Goal: Information Seeking & Learning: Learn about a topic

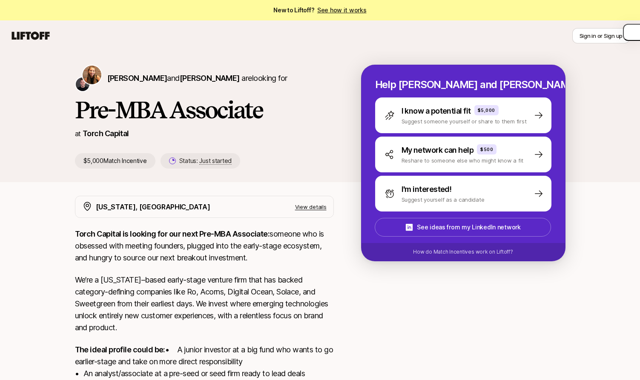
click at [127, 256] on p "Torch Capital is looking for our next Pre-MBA Associate: someone who is obsesse…" at bounding box center [204, 246] width 259 height 36
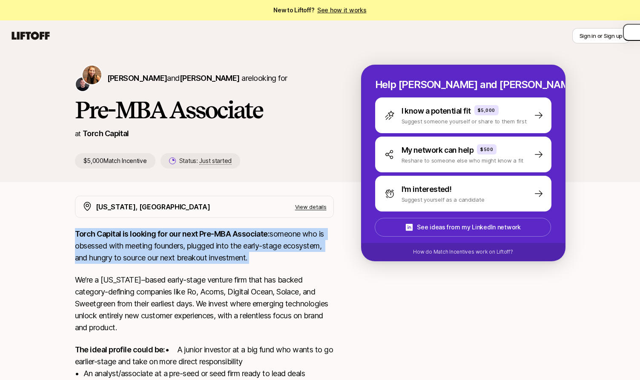
click at [127, 256] on p "Torch Capital is looking for our next Pre-MBA Associate: someone who is obsesse…" at bounding box center [204, 246] width 259 height 36
click at [140, 256] on p "Torch Capital is looking for our next Pre-MBA Associate: someone who is obsesse…" at bounding box center [204, 246] width 259 height 36
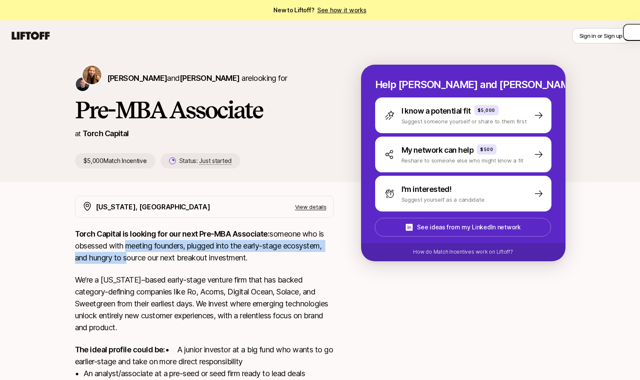
drag, startPoint x: 124, startPoint y: 256, endPoint x: 124, endPoint y: 242, distance: 14.5
click at [124, 242] on p "Torch Capital is looking for our next Pre-MBA Associate: someone who is obsesse…" at bounding box center [204, 246] width 259 height 36
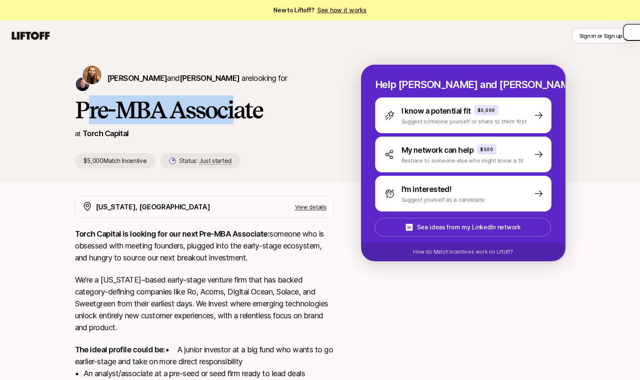
drag, startPoint x: 237, startPoint y: 105, endPoint x: 92, endPoint y: 105, distance: 145.7
click at [92, 105] on h1 "Pre-MBA Associate" at bounding box center [204, 110] width 259 height 26
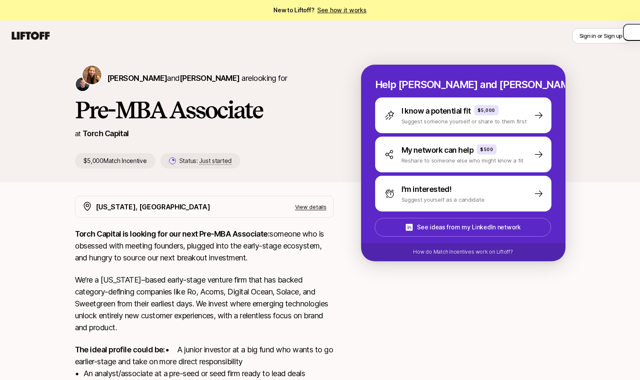
click at [99, 104] on h1 "Pre-MBA Associate" at bounding box center [204, 110] width 259 height 26
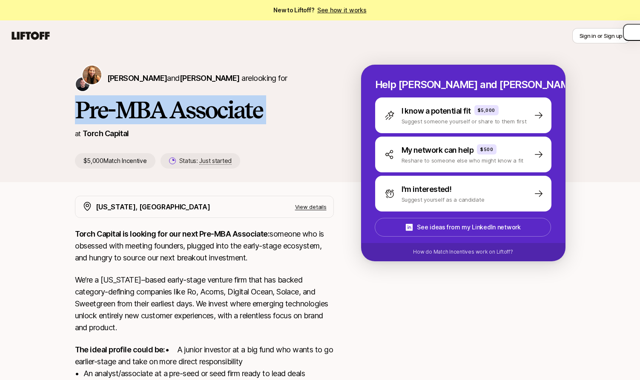
click at [99, 104] on h1 "Pre-MBA Associate" at bounding box center [204, 110] width 259 height 26
click at [106, 104] on h1 "Pre-MBA Associate" at bounding box center [204, 110] width 259 height 26
drag, startPoint x: 96, startPoint y: 104, endPoint x: 233, endPoint y: 109, distance: 136.9
click at [233, 109] on h1 "Pre-MBA Associate" at bounding box center [204, 110] width 259 height 26
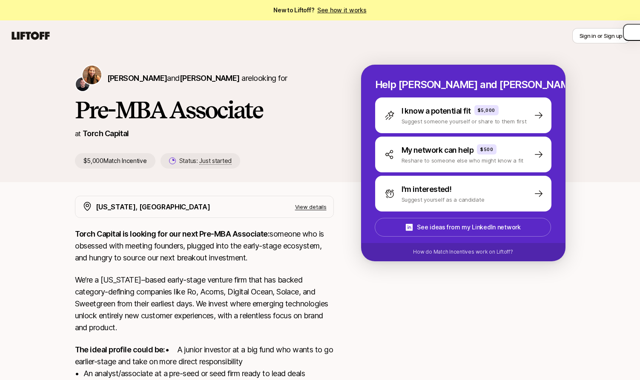
click at [245, 109] on h1 "Pre-MBA Associate" at bounding box center [204, 110] width 259 height 26
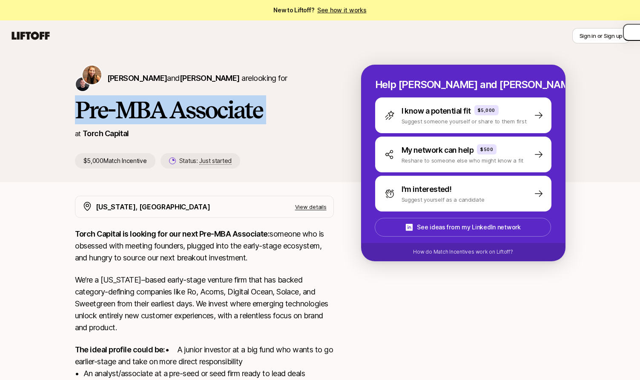
click at [245, 109] on h1 "Pre-MBA Associate" at bounding box center [204, 110] width 259 height 26
click at [249, 109] on h1 "Pre-MBA Associate" at bounding box center [204, 110] width 259 height 26
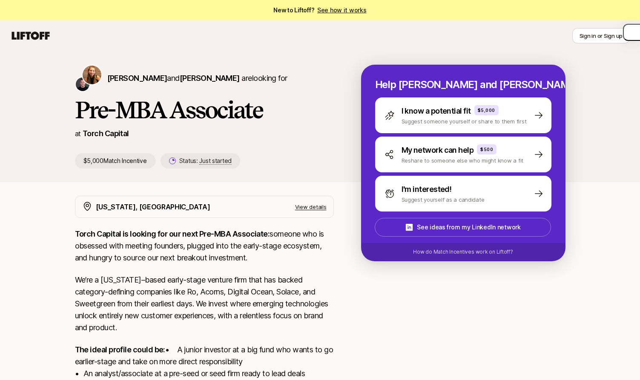
click at [181, 112] on h1 "Pre-MBA Associate" at bounding box center [204, 110] width 259 height 26
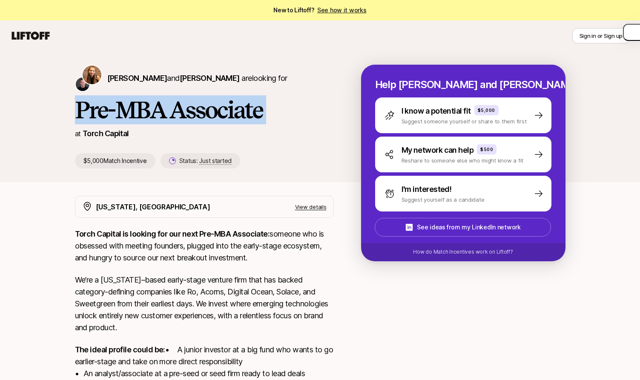
click at [181, 112] on h1 "Pre-MBA Associate" at bounding box center [204, 110] width 259 height 26
click at [199, 112] on h1 "Pre-MBA Associate" at bounding box center [204, 110] width 259 height 26
drag, startPoint x: 216, startPoint y: 112, endPoint x: 86, endPoint y: 114, distance: 129.1
click at [86, 114] on h1 "Pre-MBA Associate" at bounding box center [204, 110] width 259 height 26
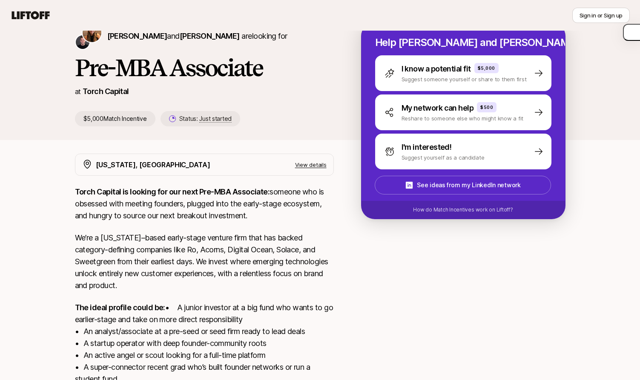
scroll to position [47, 0]
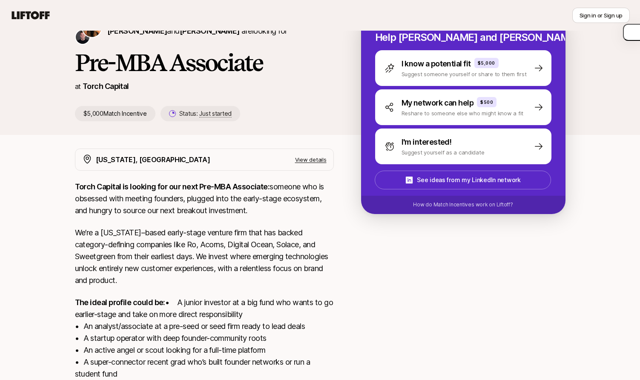
click at [107, 197] on p "Torch Capital is looking for our next Pre-MBA Associate: someone who is obsesse…" at bounding box center [204, 199] width 259 height 36
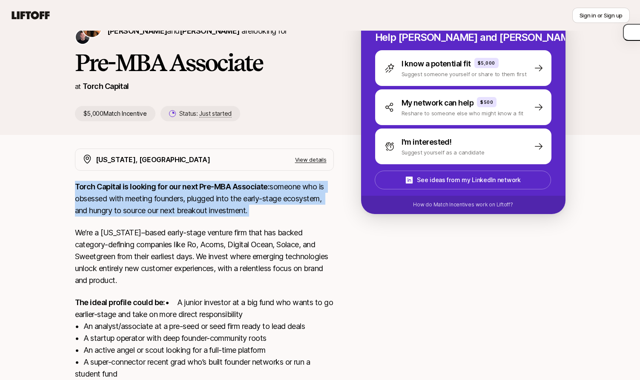
click at [107, 197] on p "Torch Capital is looking for our next Pre-MBA Associate: someone who is obsesse…" at bounding box center [204, 199] width 259 height 36
click at [115, 197] on p "Torch Capital is looking for our next Pre-MBA Associate: someone who is obsesse…" at bounding box center [204, 199] width 259 height 36
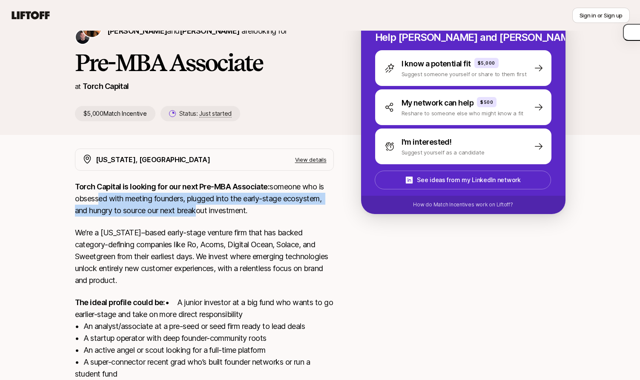
drag, startPoint x: 94, startPoint y: 197, endPoint x: 193, endPoint y: 212, distance: 100.0
click at [193, 212] on p "Torch Capital is looking for our next Pre-MBA Associate: someone who is obsesse…" at bounding box center [204, 199] width 259 height 36
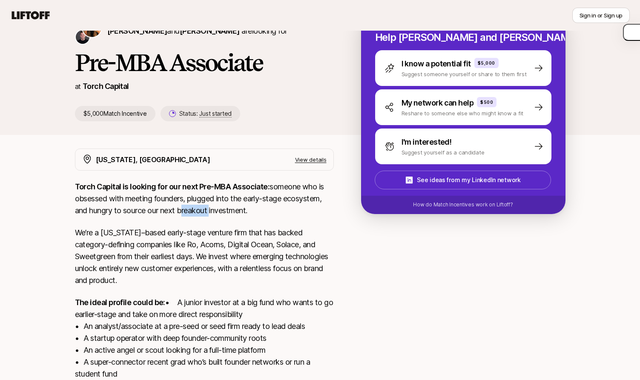
click at [193, 212] on p "Torch Capital is looking for our next Pre-MBA Associate: someone who is obsesse…" at bounding box center [204, 199] width 259 height 36
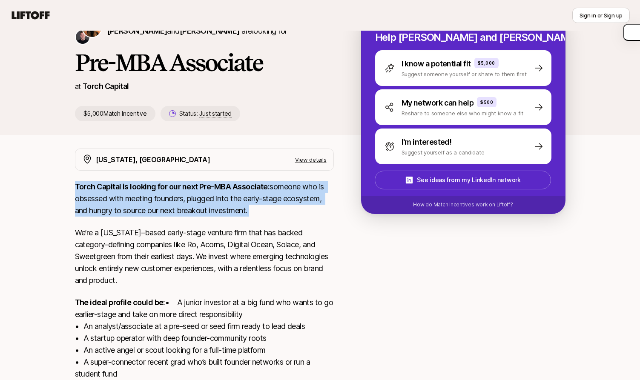
click at [193, 212] on p "Torch Capital is looking for our next Pre-MBA Associate: someone who is obsesse…" at bounding box center [204, 199] width 259 height 36
click at [204, 212] on p "Torch Capital is looking for our next Pre-MBA Associate: someone who is obsesse…" at bounding box center [204, 199] width 259 height 36
drag, startPoint x: 188, startPoint y: 212, endPoint x: 188, endPoint y: 190, distance: 22.2
click at [188, 190] on p "Torch Capital is looking for our next Pre-MBA Associate: someone who is obsesse…" at bounding box center [204, 199] width 259 height 36
click at [188, 190] on strong "Torch Capital is looking for our next Pre-MBA Associate:" at bounding box center [172, 186] width 195 height 9
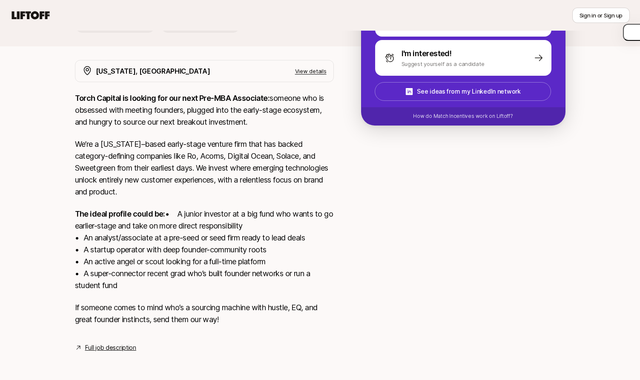
scroll to position [148, 0]
click at [111, 240] on p "The ideal profile could be: • A junior investor at a big fund who wants to go e…" at bounding box center [204, 250] width 259 height 84
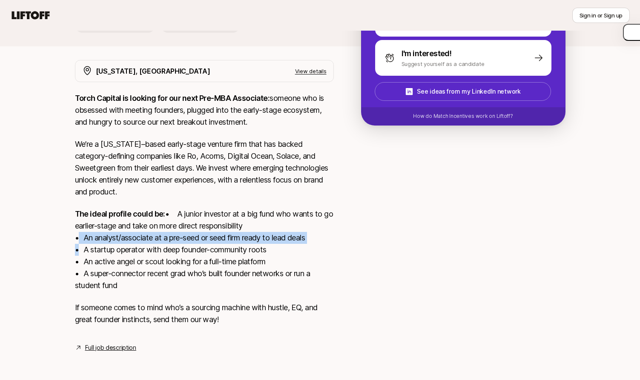
click at [111, 240] on p "The ideal profile could be: • A junior investor at a big fund who wants to go e…" at bounding box center [204, 250] width 259 height 84
click at [119, 240] on p "The ideal profile could be: • A junior investor at a big fund who wants to go e…" at bounding box center [204, 250] width 259 height 84
drag, startPoint x: 109, startPoint y: 240, endPoint x: 258, endPoint y: 240, distance: 148.7
click at [258, 240] on p "The ideal profile could be: • A junior investor at a big fund who wants to go e…" at bounding box center [204, 250] width 259 height 84
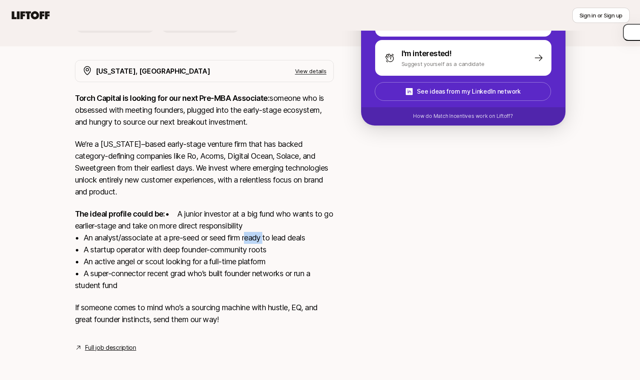
click at [258, 240] on p "The ideal profile could be: • A junior investor at a big fund who wants to go e…" at bounding box center [204, 250] width 259 height 84
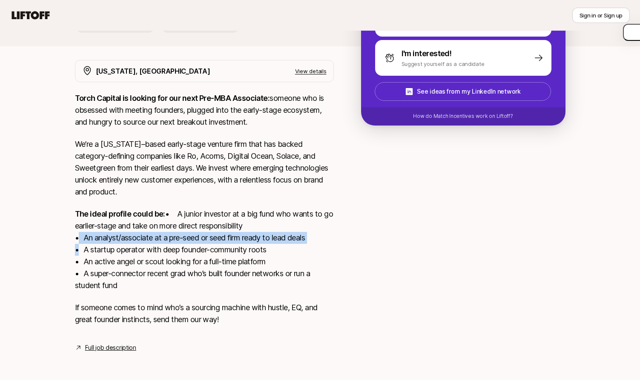
click at [258, 240] on p "The ideal profile could be: • A junior investor at a big fund who wants to go e…" at bounding box center [204, 250] width 259 height 84
click at [263, 240] on p "The ideal profile could be: • A junior investor at a big fund who wants to go e…" at bounding box center [204, 250] width 259 height 84
drag, startPoint x: 270, startPoint y: 240, endPoint x: 165, endPoint y: 240, distance: 104.4
click at [165, 240] on p "The ideal profile could be: • A junior investor at a big fund who wants to go e…" at bounding box center [204, 250] width 259 height 84
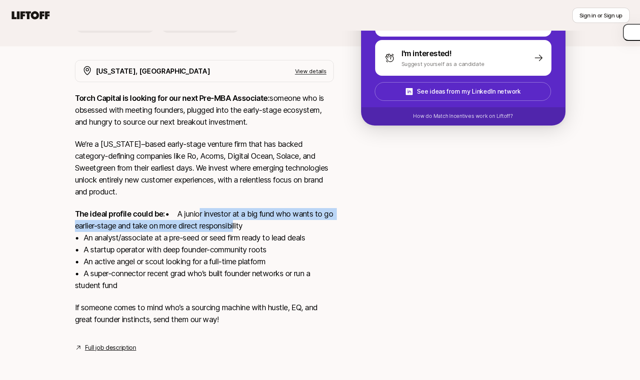
drag, startPoint x: 147, startPoint y: 226, endPoint x: 102, endPoint y: 213, distance: 46.9
click at [102, 213] on p "The ideal profile could be: • A junior investor at a big fund who wants to go e…" at bounding box center [204, 250] width 259 height 84
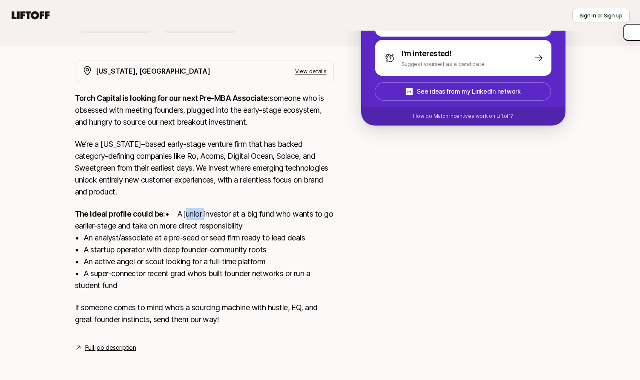
click at [102, 213] on p "The ideal profile could be: • A junior investor at a big fund who wants to go e…" at bounding box center [204, 250] width 259 height 84
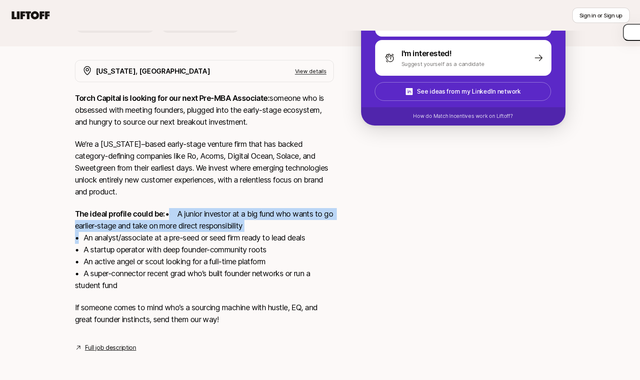
click at [102, 213] on p "The ideal profile could be: • A junior investor at a big fund who wants to go e…" at bounding box center [204, 250] width 259 height 84
click at [109, 215] on p "The ideal profile could be: • A junior investor at a big fund who wants to go e…" at bounding box center [204, 250] width 259 height 84
drag, startPoint x: 103, startPoint y: 215, endPoint x: 118, endPoint y: 225, distance: 18.6
click at [118, 225] on p "The ideal profile could be: • A junior investor at a big fund who wants to go e…" at bounding box center [204, 250] width 259 height 84
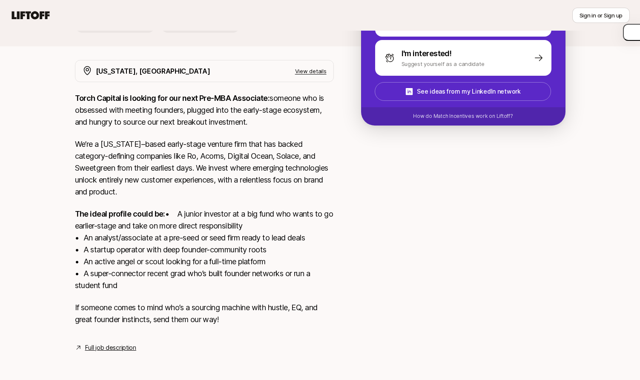
click at [137, 250] on p "The ideal profile could be: • A junior investor at a big fund who wants to go e…" at bounding box center [204, 250] width 259 height 84
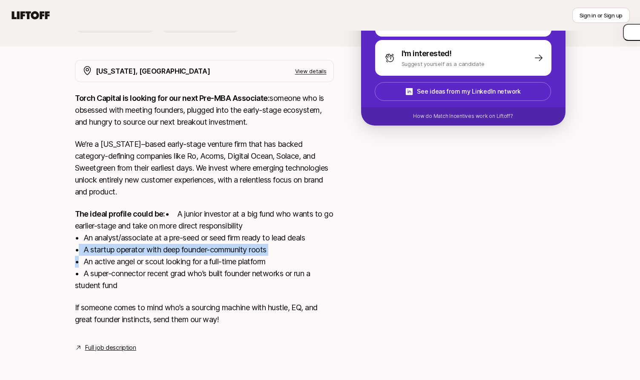
click at [137, 250] on p "The ideal profile could be: • A junior investor at a big fund who wants to go e…" at bounding box center [204, 250] width 259 height 84
click at [143, 250] on p "The ideal profile could be: • A junior investor at a big fund who wants to go e…" at bounding box center [204, 250] width 259 height 84
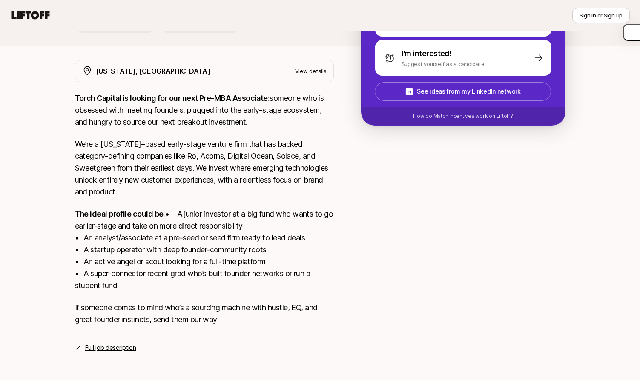
click at [117, 264] on p "The ideal profile could be: • A junior investor at a big fund who wants to go e…" at bounding box center [204, 250] width 259 height 84
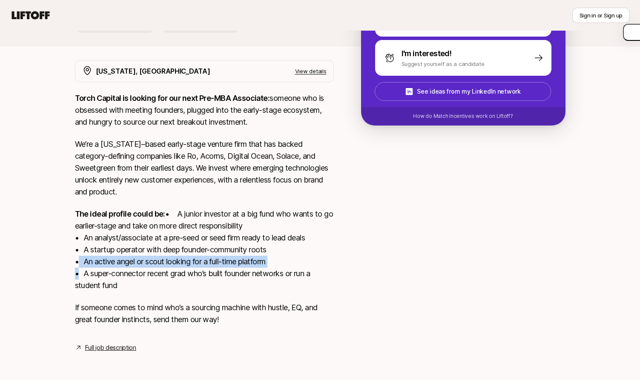
click at [117, 264] on p "The ideal profile could be: • A junior investor at a big fund who wants to go e…" at bounding box center [204, 250] width 259 height 84
click at [124, 264] on p "The ideal profile could be: • A junior investor at a big fund who wants to go e…" at bounding box center [204, 250] width 259 height 84
drag, startPoint x: 113, startPoint y: 264, endPoint x: 196, endPoint y: 264, distance: 83.1
click at [196, 264] on p "The ideal profile could be: • A junior investor at a big fund who wants to go e…" at bounding box center [204, 250] width 259 height 84
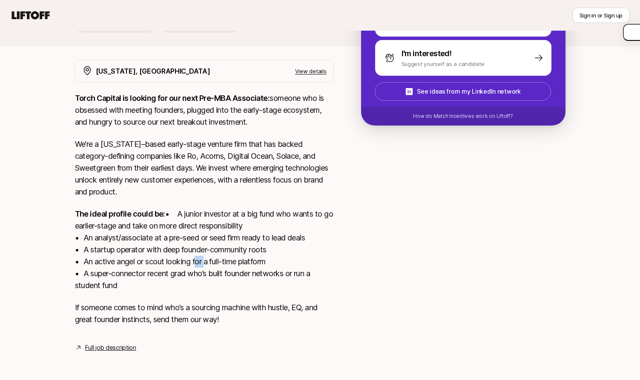
click at [196, 264] on p "The ideal profile could be: • A junior investor at a big fund who wants to go e…" at bounding box center [204, 250] width 259 height 84
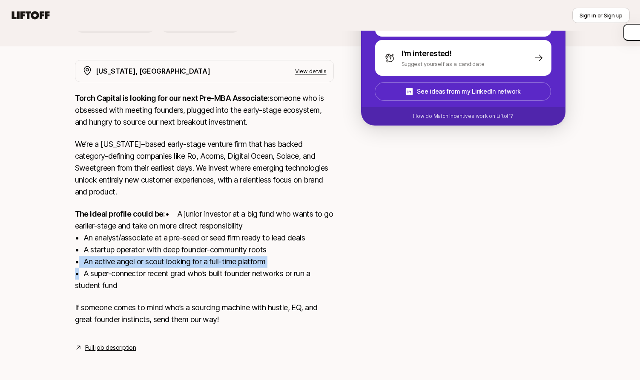
click at [196, 264] on p "The ideal profile could be: • A junior investor at a big fund who wants to go e…" at bounding box center [204, 250] width 259 height 84
click at [202, 264] on p "The ideal profile could be: • A junior investor at a big fund who wants to go e…" at bounding box center [204, 250] width 259 height 84
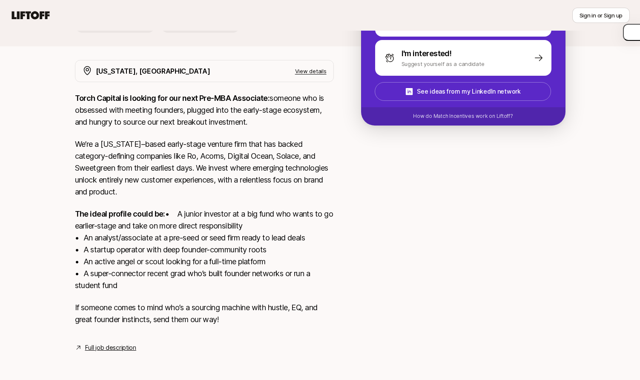
click at [101, 349] on link "Full job description" at bounding box center [110, 348] width 51 height 10
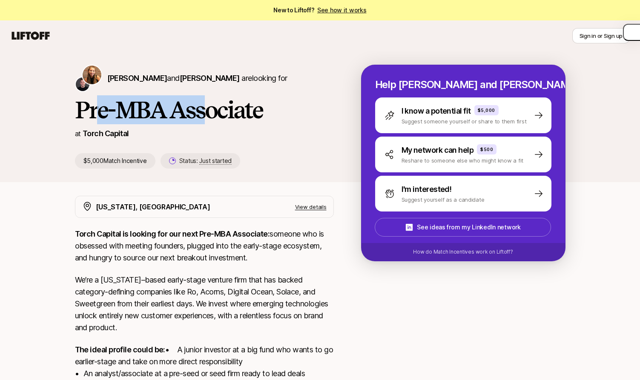
drag, startPoint x: 98, startPoint y: 112, endPoint x: 201, endPoint y: 111, distance: 103.1
click at [201, 111] on h1 "Pre-MBA Associate" at bounding box center [204, 110] width 259 height 26
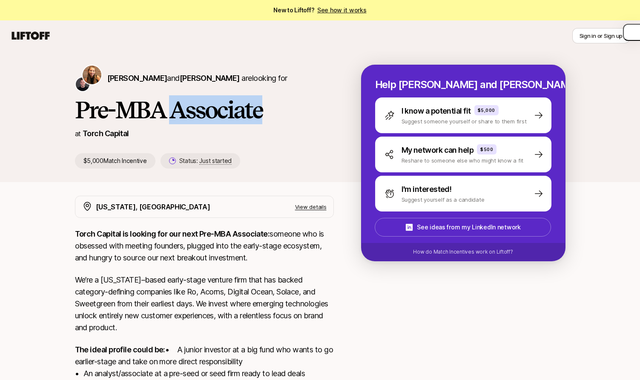
click at [201, 111] on h1 "Pre-MBA Associate" at bounding box center [204, 110] width 259 height 26
click at [210, 111] on h1 "Pre-MBA Associate" at bounding box center [204, 110] width 259 height 26
drag, startPoint x: 228, startPoint y: 111, endPoint x: 125, endPoint y: 111, distance: 102.7
click at [125, 111] on h1 "Pre-MBA Associate" at bounding box center [204, 110] width 259 height 26
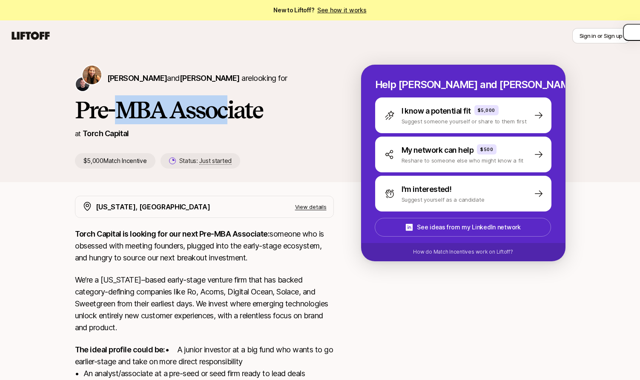
click at [125, 111] on h1 "Pre-MBA Associate" at bounding box center [204, 110] width 259 height 26
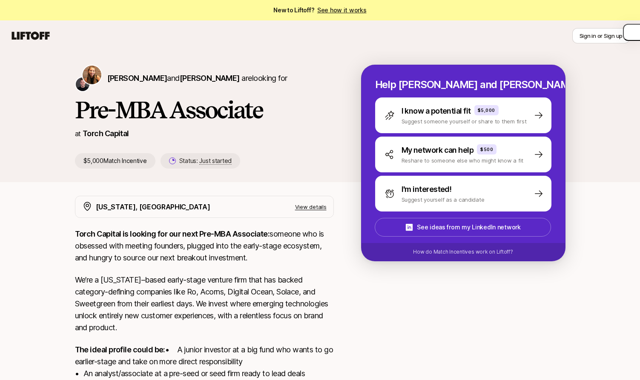
click at [137, 111] on h1 "Pre-MBA Associate" at bounding box center [204, 110] width 259 height 26
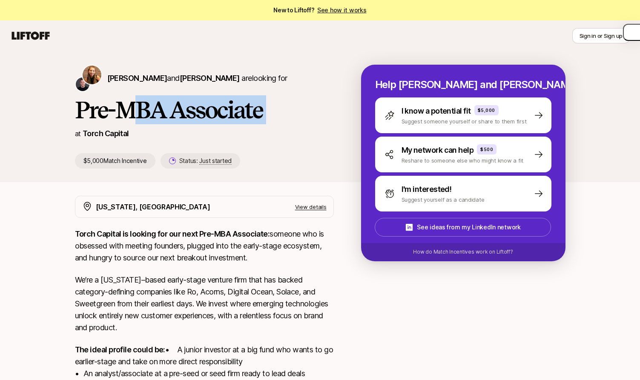
drag, startPoint x: 131, startPoint y: 111, endPoint x: 210, endPoint y: 111, distance: 78.4
click at [210, 111] on h1 "Pre-MBA Associate" at bounding box center [204, 110] width 259 height 26
drag, startPoint x: 234, startPoint y: 111, endPoint x: 147, endPoint y: 109, distance: 86.5
click at [147, 109] on h1 "Pre-MBA Associate" at bounding box center [204, 110] width 259 height 26
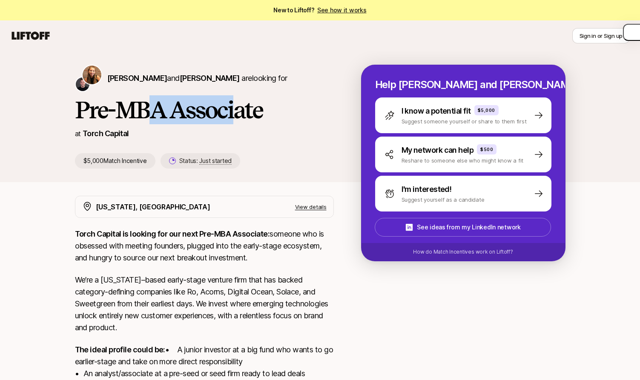
click at [147, 109] on h1 "Pre-MBA Associate" at bounding box center [204, 110] width 259 height 26
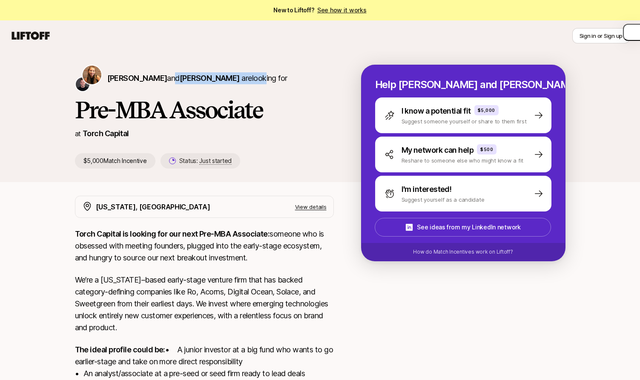
drag, startPoint x: 156, startPoint y: 78, endPoint x: 258, endPoint y: 78, distance: 102.7
click at [258, 78] on p "Katie Reiner and Christopher Harper are looking for" at bounding box center [197, 78] width 180 height 12
drag, startPoint x: 281, startPoint y: 80, endPoint x: 242, endPoint y: 79, distance: 39.2
click at [242, 79] on p "Katie Reiner and Christopher Harper are looking for" at bounding box center [197, 78] width 180 height 12
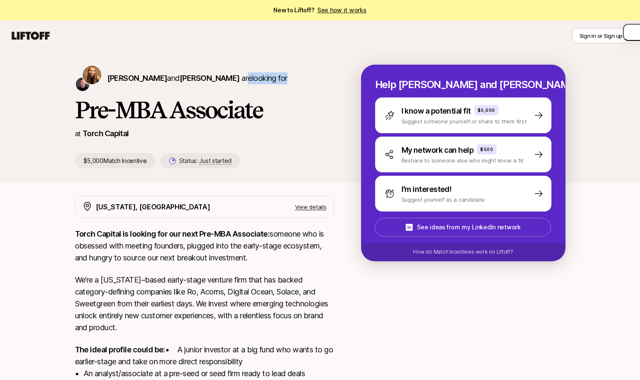
click at [242, 79] on p "Katie Reiner and Christopher Harper are looking for" at bounding box center [197, 78] width 180 height 12
click at [248, 79] on p "Katie Reiner and Christopher Harper are looking for" at bounding box center [197, 78] width 180 height 12
drag, startPoint x: 278, startPoint y: 79, endPoint x: 158, endPoint y: 80, distance: 119.7
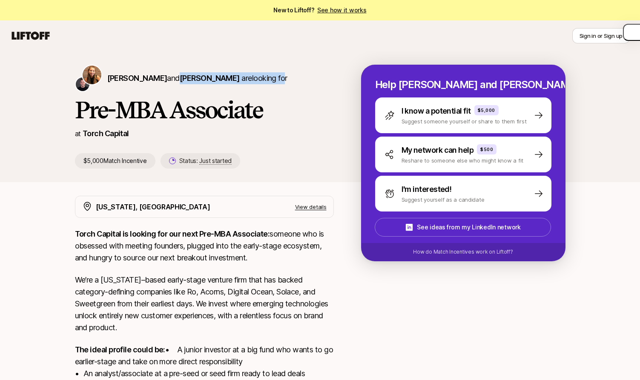
click at [158, 80] on p "Katie Reiner and Christopher Harper are looking for" at bounding box center [197, 78] width 180 height 12
click at [256, 79] on p "Katie Reiner and Christopher Harper are looking for" at bounding box center [197, 78] width 180 height 12
click at [259, 79] on p "Katie Reiner and Christopher Harper are looking for" at bounding box center [197, 78] width 180 height 12
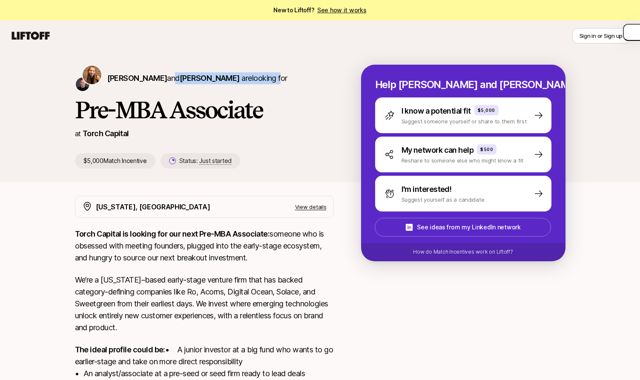
drag, startPoint x: 275, startPoint y: 79, endPoint x: 156, endPoint y: 80, distance: 119.3
click at [156, 80] on p "Katie Reiner and Christopher Harper are looking for" at bounding box center [197, 78] width 180 height 12
click at [150, 262] on p "Torch Capital is looking for our next Pre-MBA Associate: someone who is obsesse…" at bounding box center [204, 246] width 259 height 36
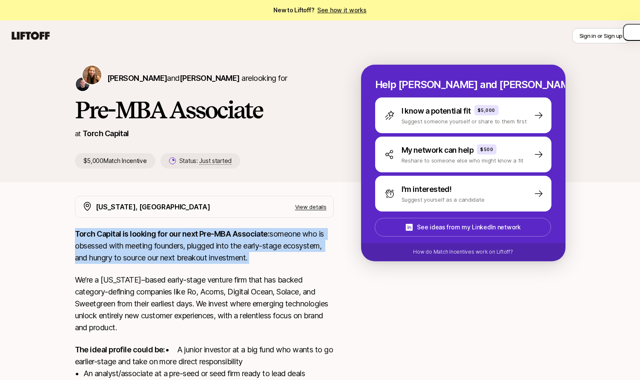
click at [150, 262] on p "Torch Capital is looking for our next Pre-MBA Associate: someone who is obsesse…" at bounding box center [204, 246] width 259 height 36
click at [168, 259] on p "Torch Capital is looking for our next Pre-MBA Associate: someone who is obsesse…" at bounding box center [204, 246] width 259 height 36
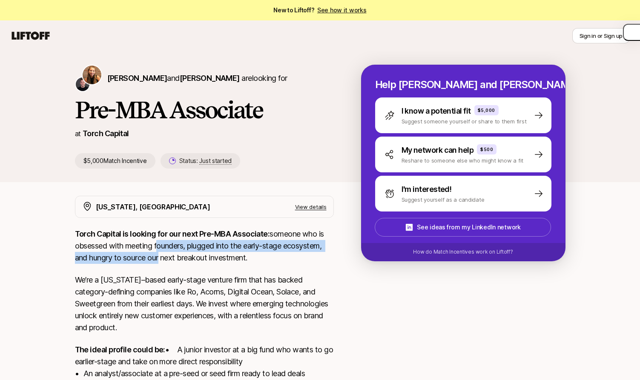
drag, startPoint x: 156, startPoint y: 259, endPoint x: 156, endPoint y: 245, distance: 13.6
click at [156, 245] on p "Torch Capital is looking for our next Pre-MBA Associate: someone who is obsesse…" at bounding box center [204, 246] width 259 height 36
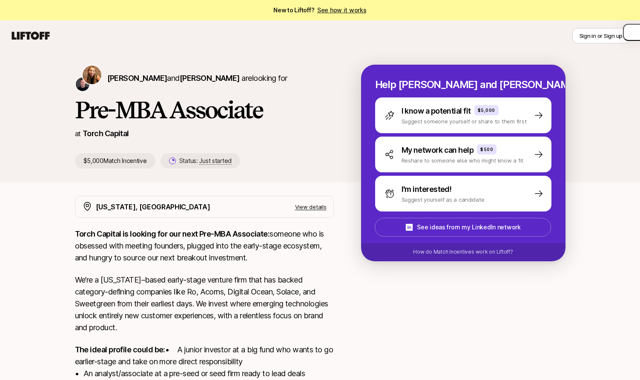
click at [105, 242] on p "Torch Capital is looking for our next Pre-MBA Associate: someone who is obsesse…" at bounding box center [204, 246] width 259 height 36
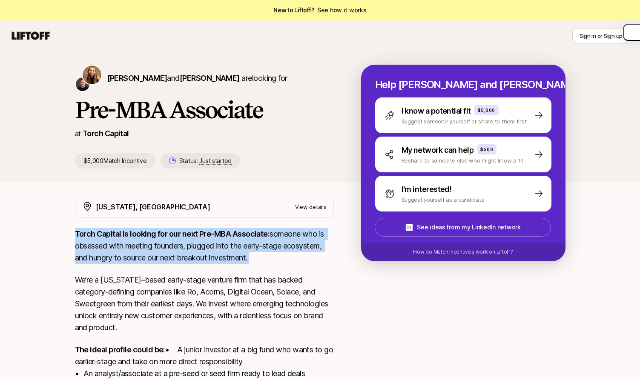
click at [105, 242] on p "Torch Capital is looking for our next Pre-MBA Associate: someone who is obsesse…" at bounding box center [204, 246] width 259 height 36
click at [118, 242] on p "Torch Capital is looking for our next Pre-MBA Associate: someone who is obsesse…" at bounding box center [204, 246] width 259 height 36
drag, startPoint x: 84, startPoint y: 233, endPoint x: 239, endPoint y: 258, distance: 157.0
click at [239, 258] on p "Torch Capital is looking for our next Pre-MBA Associate: someone who is obsesse…" at bounding box center [204, 246] width 259 height 36
click at [234, 257] on p "Torch Capital is looking for our next Pre-MBA Associate: someone who is obsesse…" at bounding box center [204, 246] width 259 height 36
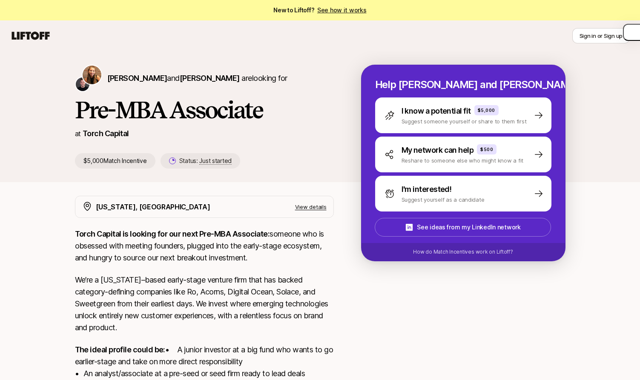
click at [237, 257] on p "Torch Capital is looking for our next Pre-MBA Associate: someone who is obsesse…" at bounding box center [204, 246] width 259 height 36
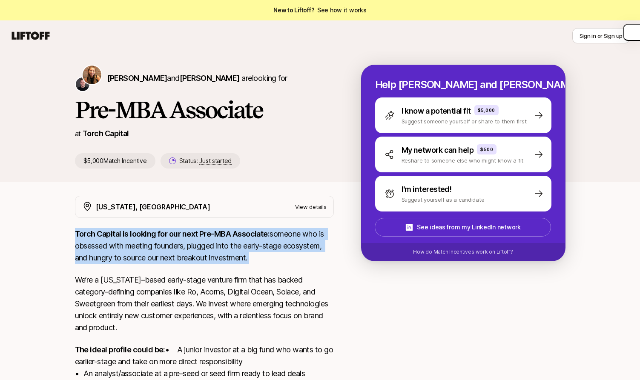
click at [237, 257] on p "Torch Capital is looking for our next Pre-MBA Associate: someone who is obsesse…" at bounding box center [204, 246] width 259 height 36
click at [240, 257] on p "Torch Capital is looking for our next Pre-MBA Associate: someone who is obsesse…" at bounding box center [204, 246] width 259 height 36
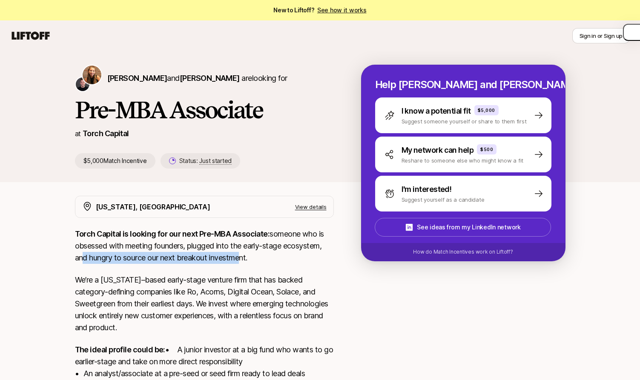
drag, startPoint x: 240, startPoint y: 258, endPoint x: 81, endPoint y: 260, distance: 158.9
click at [81, 260] on p "Torch Capital is looking for our next Pre-MBA Associate: someone who is obsesse…" at bounding box center [204, 246] width 259 height 36
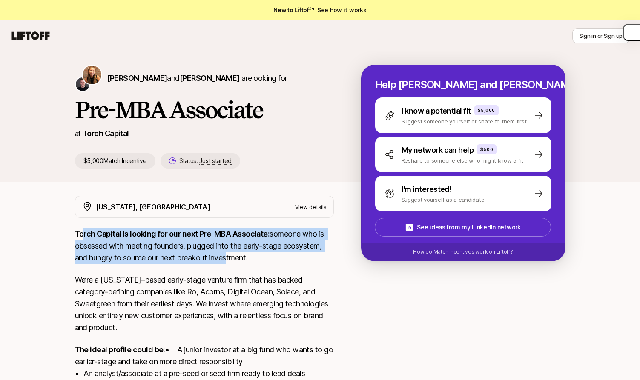
drag, startPoint x: 84, startPoint y: 233, endPoint x: 227, endPoint y: 261, distance: 145.3
click at [227, 261] on p "Torch Capital is looking for our next Pre-MBA Associate: someone who is obsesse…" at bounding box center [204, 246] width 259 height 36
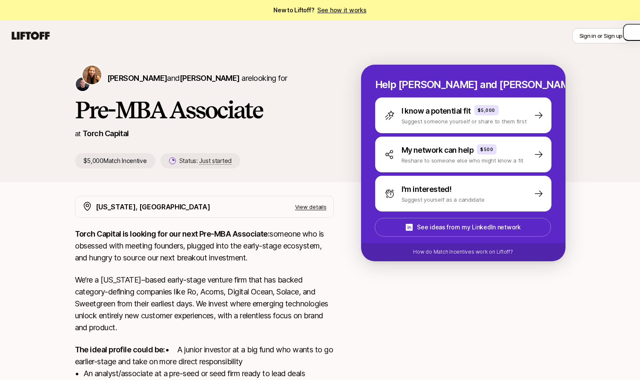
click at [305, 205] on p "View details" at bounding box center [311, 207] width 32 height 9
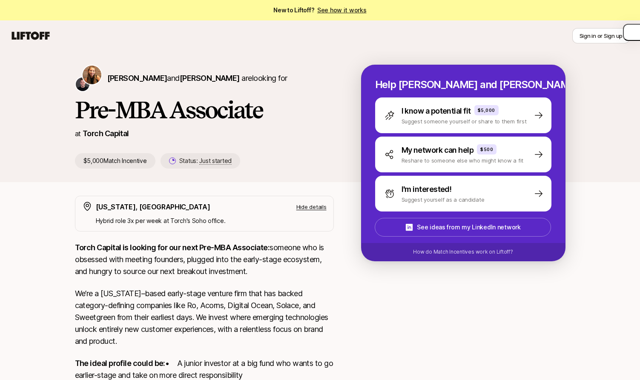
click at [154, 220] on p "Hybrid role 3x per week at Torch's Soho office." at bounding box center [211, 221] width 231 height 10
click at [159, 220] on p "Hybrid role 3x per week at Torch's Soho office." at bounding box center [211, 221] width 231 height 10
drag, startPoint x: 212, startPoint y: 221, endPoint x: 109, endPoint y: 224, distance: 103.1
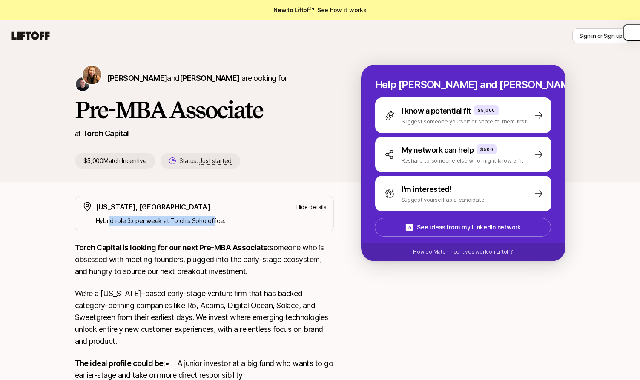
click at [109, 223] on p "Hybrid role 3x per week at Torch's Soho office." at bounding box center [211, 221] width 231 height 10
click at [109, 224] on p "Hybrid role 3x per week at Torch's Soho office." at bounding box center [211, 221] width 231 height 10
click at [117, 224] on p "Hybrid role 3x per week at Torch's Soho office." at bounding box center [211, 221] width 231 height 10
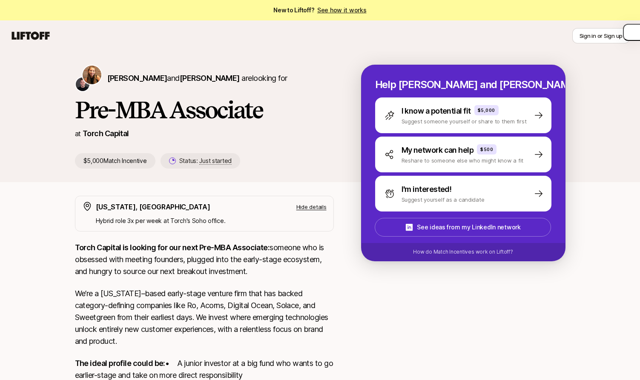
click at [85, 250] on strong "Torch Capital is looking for our next Pre-MBA Associate:" at bounding box center [172, 247] width 195 height 9
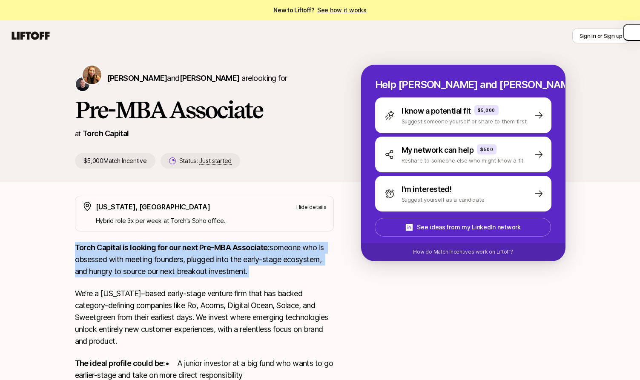
click at [85, 250] on strong "Torch Capital is looking for our next Pre-MBA Associate:" at bounding box center [172, 247] width 195 height 9
click at [95, 251] on strong "Torch Capital is looking for our next Pre-MBA Associate:" at bounding box center [172, 247] width 195 height 9
click at [96, 251] on strong "Torch Capital is looking for our next Pre-MBA Associate:" at bounding box center [172, 247] width 195 height 9
drag, startPoint x: 81, startPoint y: 248, endPoint x: 241, endPoint y: 272, distance: 161.6
click at [241, 272] on p "Torch Capital is looking for our next Pre-MBA Associate: someone who is obsesse…" at bounding box center [204, 260] width 259 height 36
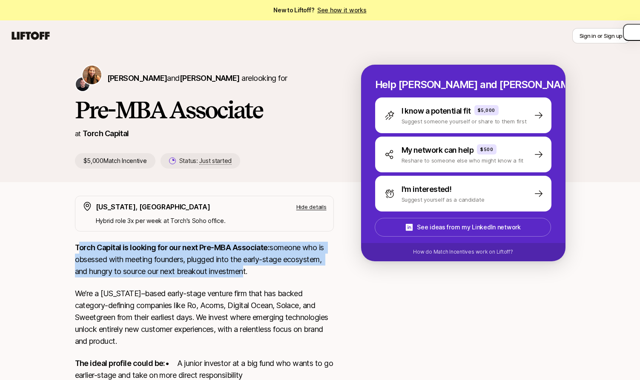
click at [241, 272] on p "Torch Capital is looking for our next Pre-MBA Associate: someone who is obsesse…" at bounding box center [204, 260] width 259 height 36
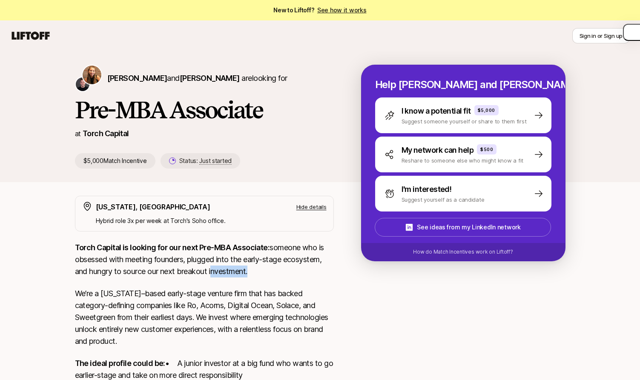
click at [241, 272] on p "Torch Capital is looking for our next Pre-MBA Associate: someone who is obsesse…" at bounding box center [204, 260] width 259 height 36
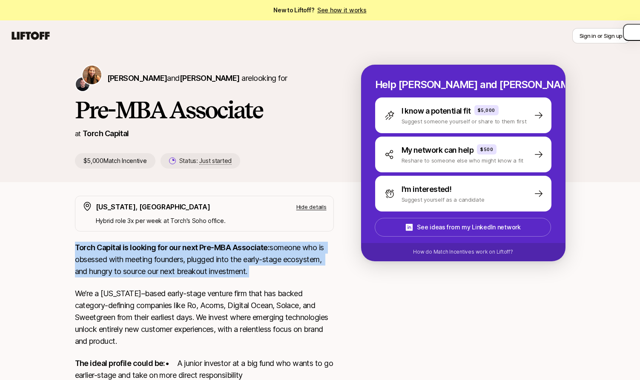
click at [241, 272] on p "Torch Capital is looking for our next Pre-MBA Associate: someone who is obsesse…" at bounding box center [204, 260] width 259 height 36
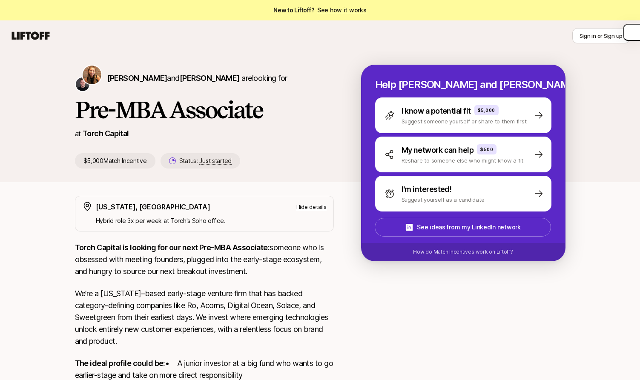
click at [256, 274] on p "Torch Capital is looking for our next Pre-MBA Associate: someone who is obsesse…" at bounding box center [204, 260] width 259 height 36
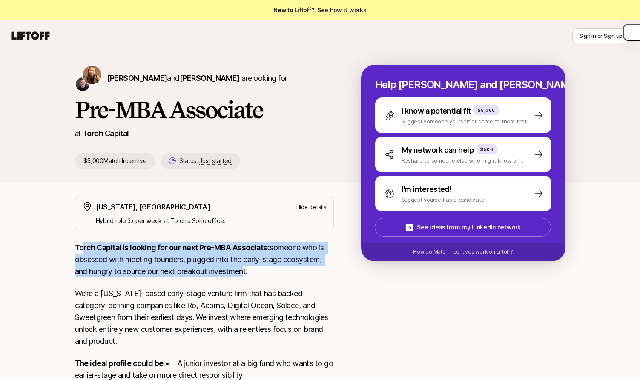
drag, startPoint x: 241, startPoint y: 271, endPoint x: 85, endPoint y: 248, distance: 157.6
click at [85, 248] on p "Torch Capital is looking for our next Pre-MBA Associate: someone who is obsesse…" at bounding box center [204, 260] width 259 height 36
click at [85, 248] on strong "Torch Capital is looking for our next Pre-MBA Associate:" at bounding box center [172, 247] width 195 height 9
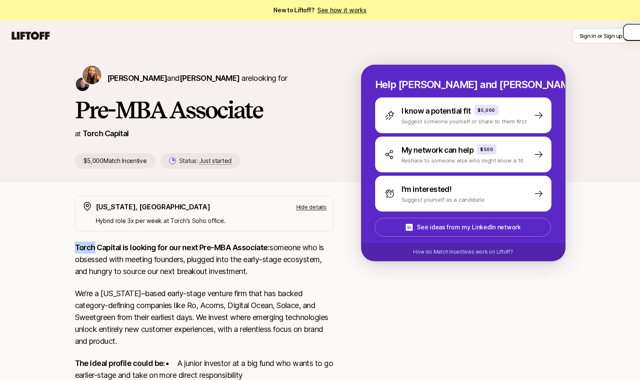
click at [85, 248] on strong "Torch Capital is looking for our next Pre-MBA Associate:" at bounding box center [172, 247] width 195 height 9
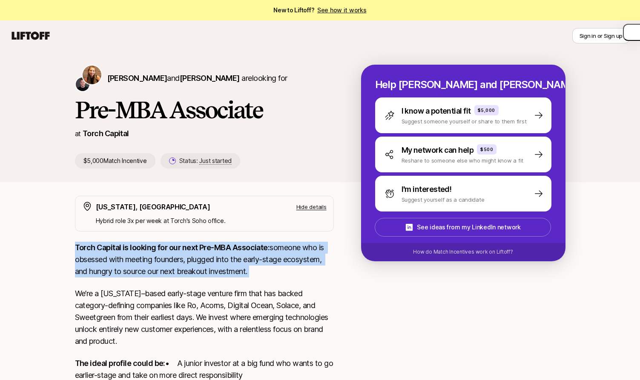
click at [85, 248] on strong "Torch Capital is looking for our next Pre-MBA Associate:" at bounding box center [172, 247] width 195 height 9
click at [90, 248] on strong "Torch Capital is looking for our next Pre-MBA Associate:" at bounding box center [172, 247] width 195 height 9
drag, startPoint x: 84, startPoint y: 248, endPoint x: 231, endPoint y: 271, distance: 148.6
click at [237, 269] on p "Torch Capital is looking for our next Pre-MBA Associate: someone who is obsesse…" at bounding box center [204, 260] width 259 height 36
click at [231, 271] on p "Torch Capital is looking for our next Pre-MBA Associate: someone who is obsesse…" at bounding box center [204, 260] width 259 height 36
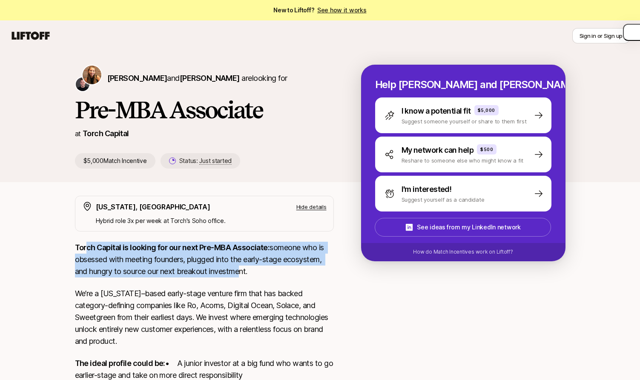
drag, startPoint x: 236, startPoint y: 271, endPoint x: 87, endPoint y: 248, distance: 150.1
click at [87, 248] on p "Torch Capital is looking for our next Pre-MBA Associate: someone who is obsesse…" at bounding box center [204, 260] width 259 height 36
click at [87, 248] on strong "Torch Capital is looking for our next Pre-MBA Associate:" at bounding box center [172, 247] width 195 height 9
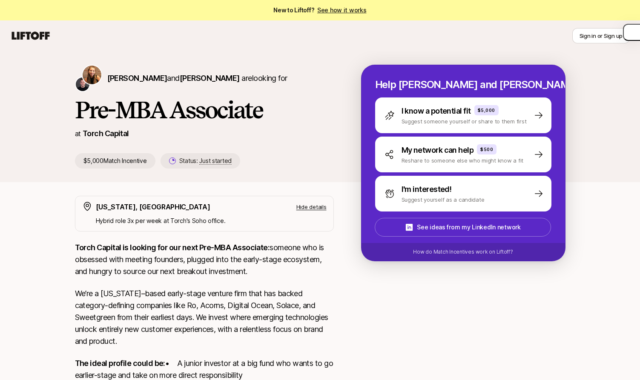
click at [89, 248] on strong "Torch Capital is looking for our next Pre-MBA Associate:" at bounding box center [172, 247] width 195 height 9
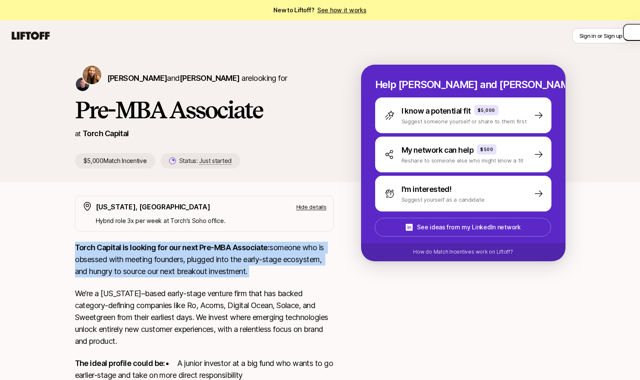
click at [89, 248] on strong "Torch Capital is looking for our next Pre-MBA Associate:" at bounding box center [172, 247] width 195 height 9
click at [97, 248] on strong "Torch Capital is looking for our next Pre-MBA Associate:" at bounding box center [172, 247] width 195 height 9
drag, startPoint x: 85, startPoint y: 248, endPoint x: 233, endPoint y: 275, distance: 150.3
click at [233, 275] on p "Torch Capital is looking for our next Pre-MBA Associate: someone who is obsesse…" at bounding box center [204, 260] width 259 height 36
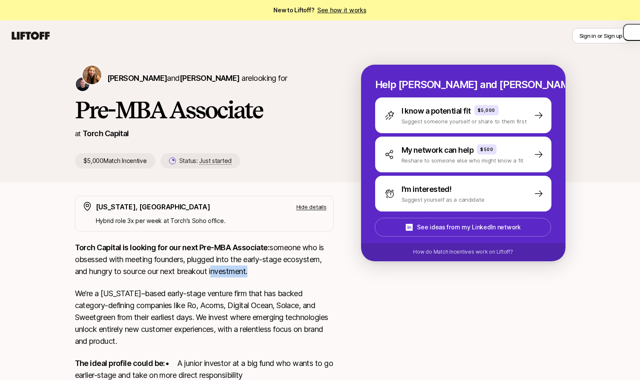
click at [233, 275] on p "Torch Capital is looking for our next Pre-MBA Associate: someone who is obsesse…" at bounding box center [204, 260] width 259 height 36
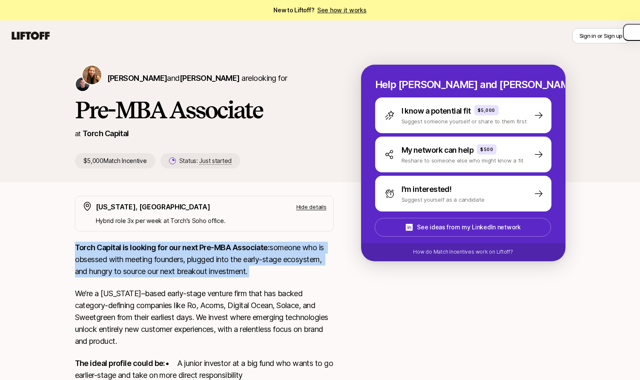
click at [233, 275] on p "Torch Capital is looking for our next Pre-MBA Associate: someone who is obsesse…" at bounding box center [204, 260] width 259 height 36
click at [240, 275] on p "Torch Capital is looking for our next Pre-MBA Associate: someone who is obsesse…" at bounding box center [204, 260] width 259 height 36
drag, startPoint x: 233, startPoint y: 275, endPoint x: 144, endPoint y: 250, distance: 92.1
click at [144, 250] on p "Torch Capital is looking for our next Pre-MBA Associate: someone who is obsesse…" at bounding box center [204, 260] width 259 height 36
click at [144, 250] on strong "Torch Capital is looking for our next Pre-MBA Associate:" at bounding box center [172, 247] width 195 height 9
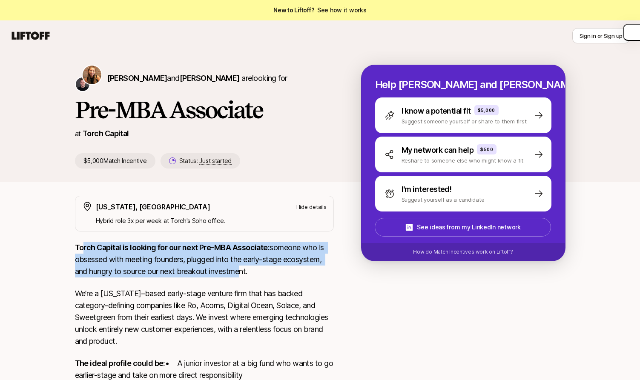
drag, startPoint x: 236, startPoint y: 275, endPoint x: 84, endPoint y: 246, distance: 154.8
click at [84, 247] on p "Torch Capital is looking for our next Pre-MBA Associate: someone who is obsesse…" at bounding box center [204, 260] width 259 height 36
click at [84, 246] on strong "Torch Capital is looking for our next Pre-MBA Associate:" at bounding box center [172, 247] width 195 height 9
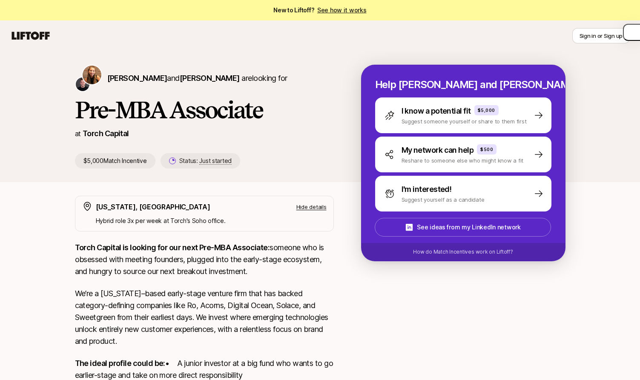
click at [84, 246] on strong "Torch Capital is looking for our next Pre-MBA Associate:" at bounding box center [172, 247] width 195 height 9
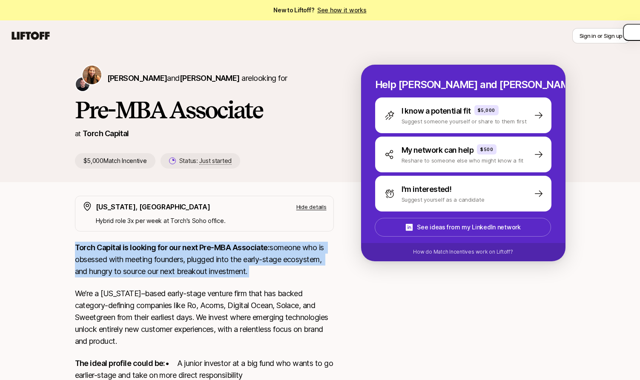
click at [84, 246] on strong "Torch Capital is looking for our next Pre-MBA Associate:" at bounding box center [172, 247] width 195 height 9
click at [93, 246] on strong "Torch Capital is looking for our next Pre-MBA Associate:" at bounding box center [172, 247] width 195 height 9
drag, startPoint x: 85, startPoint y: 246, endPoint x: 239, endPoint y: 270, distance: 155.6
click at [240, 270] on p "Torch Capital is looking for our next Pre-MBA Associate: someone who is obsesse…" at bounding box center [204, 260] width 259 height 36
click at [239, 270] on p "Torch Capital is looking for our next Pre-MBA Associate: someone who is obsesse…" at bounding box center [204, 260] width 259 height 36
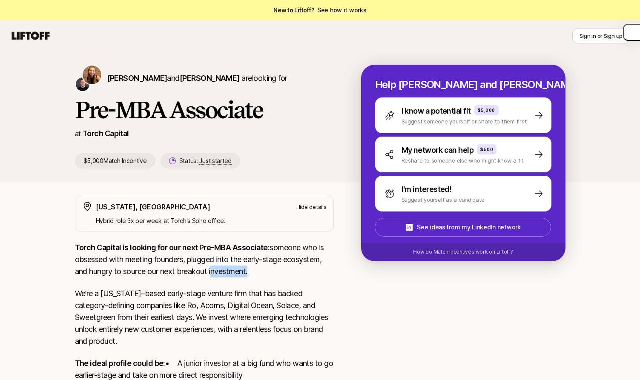
click at [239, 270] on p "Torch Capital is looking for our next Pre-MBA Associate: someone who is obsesse…" at bounding box center [204, 260] width 259 height 36
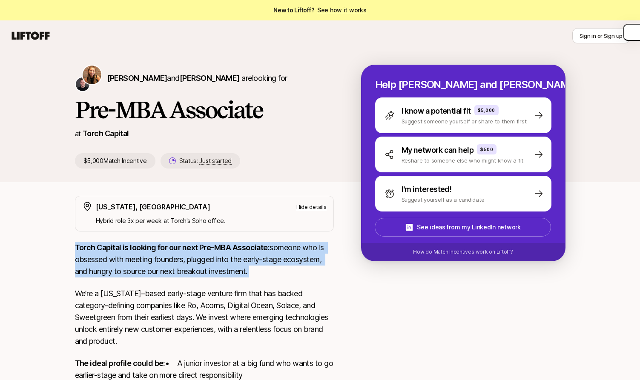
click at [239, 270] on p "Torch Capital is looking for our next Pre-MBA Associate: someone who is obsesse…" at bounding box center [204, 260] width 259 height 36
click at [244, 270] on p "Torch Capital is looking for our next Pre-MBA Associate: someone who is obsesse…" at bounding box center [204, 260] width 259 height 36
drag, startPoint x: 239, startPoint y: 270, endPoint x: 84, endPoint y: 246, distance: 157.3
click at [84, 246] on p "Torch Capital is looking for our next Pre-MBA Associate: someone who is obsesse…" at bounding box center [204, 260] width 259 height 36
click at [84, 246] on strong "Torch Capital is looking for our next Pre-MBA Associate:" at bounding box center [172, 247] width 195 height 9
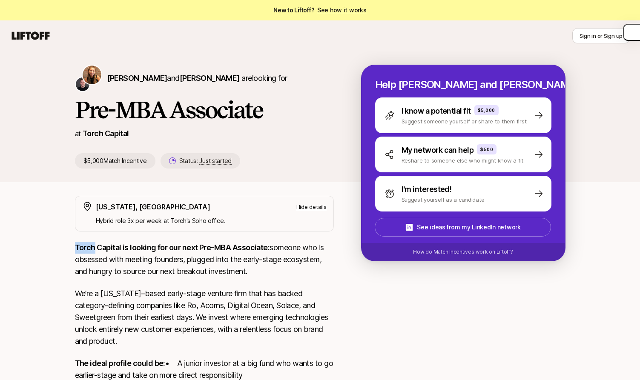
click at [84, 246] on strong "Torch Capital is looking for our next Pre-MBA Associate:" at bounding box center [172, 247] width 195 height 9
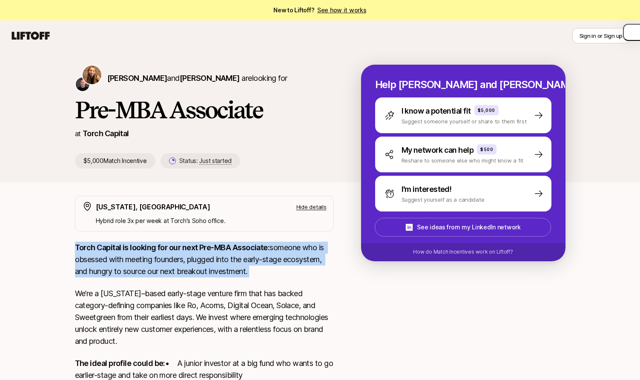
click at [84, 246] on strong "Torch Capital is looking for our next Pre-MBA Associate:" at bounding box center [172, 247] width 195 height 9
click at [94, 246] on strong "Torch Capital is looking for our next Pre-MBA Associate:" at bounding box center [172, 247] width 195 height 9
drag, startPoint x: 84, startPoint y: 247, endPoint x: 240, endPoint y: 272, distance: 158.0
click at [240, 272] on p "Torch Capital is looking for our next Pre-MBA Associate: someone who is obsesse…" at bounding box center [204, 260] width 259 height 36
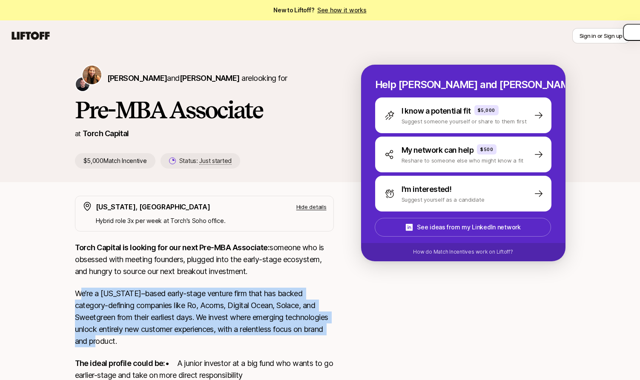
drag, startPoint x: 158, startPoint y: 343, endPoint x: 82, endPoint y: 296, distance: 89.1
click at [82, 296] on p "We’re a [US_STATE]–based early-stage venture firm that has backed category-defi…" at bounding box center [204, 318] width 259 height 60
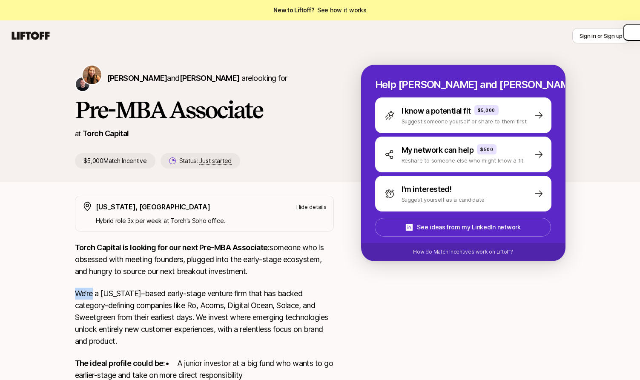
click at [82, 296] on p "We’re a [US_STATE]–based early-stage venture firm that has backed category-defi…" at bounding box center [204, 318] width 259 height 60
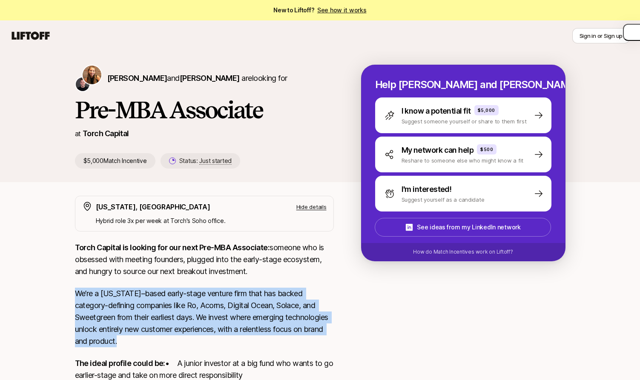
click at [82, 296] on p "We’re a [US_STATE]–based early-stage venture firm that has backed category-defi…" at bounding box center [204, 318] width 259 height 60
click at [99, 296] on p "We’re a [US_STATE]–based early-stage venture firm that has backed category-defi…" at bounding box center [204, 318] width 259 height 60
drag, startPoint x: 83, startPoint y: 294, endPoint x: 159, endPoint y: 338, distance: 88.4
click at [160, 339] on p "We’re a [US_STATE]–based early-stage venture firm that has backed category-defi…" at bounding box center [204, 318] width 259 height 60
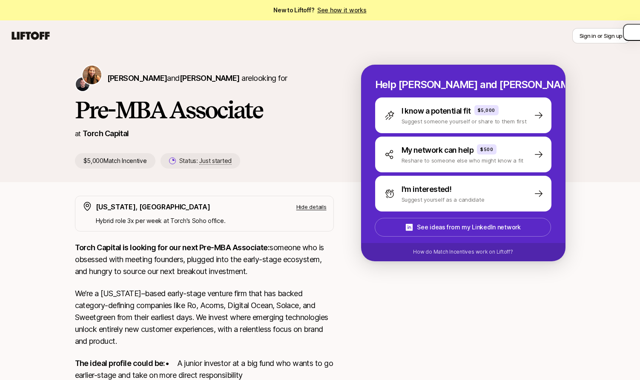
click at [143, 341] on p "We’re a [US_STATE]–based early-stage venture firm that has backed category-defi…" at bounding box center [204, 318] width 259 height 60
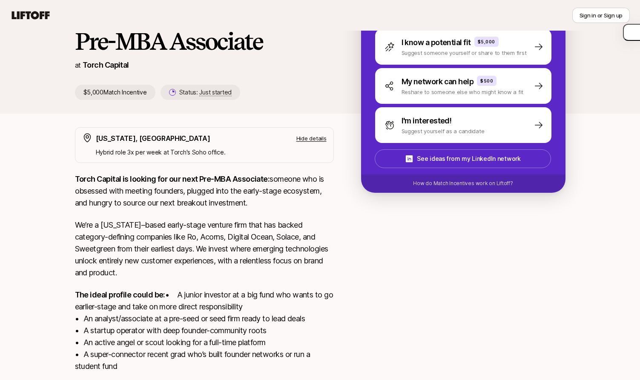
scroll to position [70, 0]
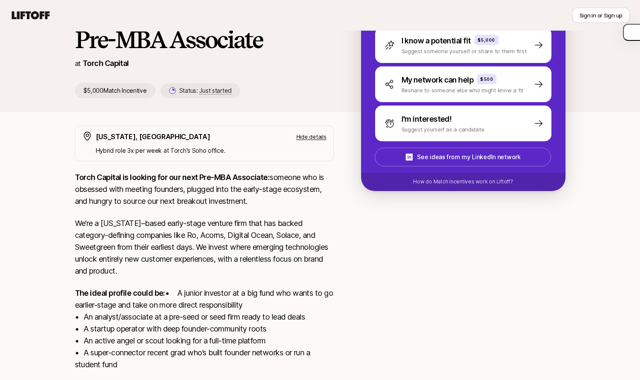
click at [113, 315] on p "The ideal profile could be: • A junior investor at a big fund who wants to go e…" at bounding box center [204, 330] width 259 height 84
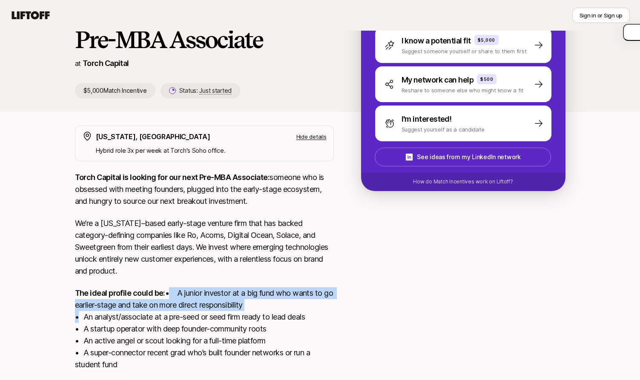
click at [113, 315] on p "The ideal profile could be: • A junior investor at a big fund who wants to go e…" at bounding box center [204, 330] width 259 height 84
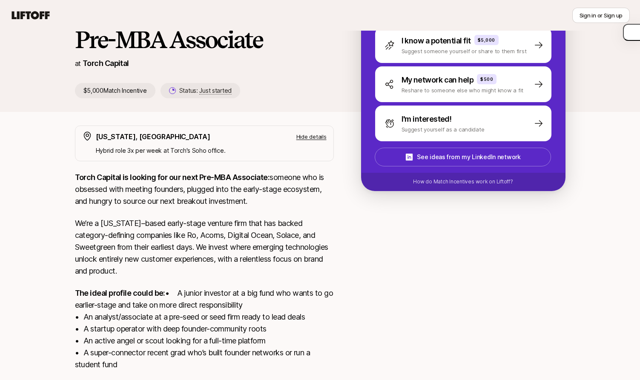
click at [124, 315] on p "The ideal profile could be: • A junior investor at a big fund who wants to go e…" at bounding box center [204, 330] width 259 height 84
drag, startPoint x: 81, startPoint y: 294, endPoint x: 158, endPoint y: 293, distance: 76.7
click at [158, 293] on strong "The ideal profile could be:" at bounding box center [120, 293] width 90 height 9
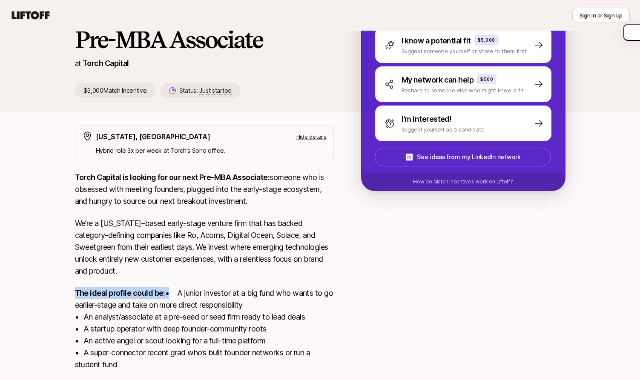
click at [158, 293] on strong "The ideal profile could be:" at bounding box center [120, 293] width 90 height 9
click at [161, 293] on strong "The ideal profile could be:" at bounding box center [120, 293] width 90 height 9
click at [156, 265] on p "We’re a [US_STATE]–based early-stage venture firm that has backed category-defi…" at bounding box center [204, 248] width 259 height 60
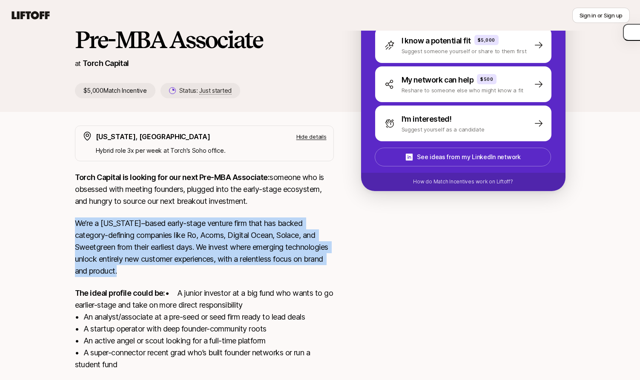
click at [156, 265] on p "We’re a [US_STATE]–based early-stage venture firm that has backed category-defi…" at bounding box center [204, 248] width 259 height 60
click at [161, 267] on p "We’re a [US_STATE]–based early-stage venture firm that has backed category-defi…" at bounding box center [204, 248] width 259 height 60
drag, startPoint x: 164, startPoint y: 273, endPoint x: 83, endPoint y: 224, distance: 95.2
click at [83, 224] on p "We’re a [US_STATE]–based early-stage venture firm that has backed category-defi…" at bounding box center [204, 248] width 259 height 60
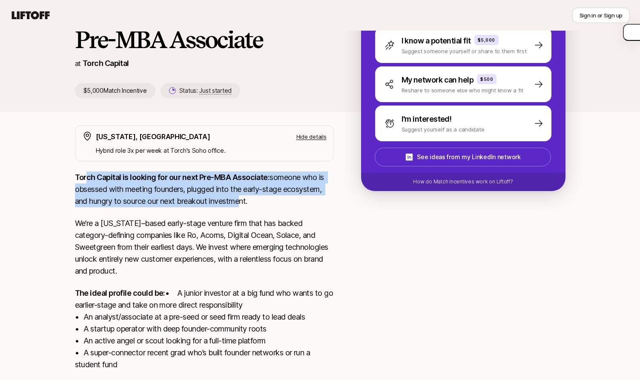
drag, startPoint x: 235, startPoint y: 200, endPoint x: 88, endPoint y: 179, distance: 148.9
click at [87, 179] on p "Torch Capital is looking for our next Pre-MBA Associate: someone who is obsesse…" at bounding box center [204, 190] width 259 height 36
click at [88, 179] on strong "Torch Capital is looking for our next Pre-MBA Associate:" at bounding box center [172, 177] width 195 height 9
